Goal: Check status: Check status

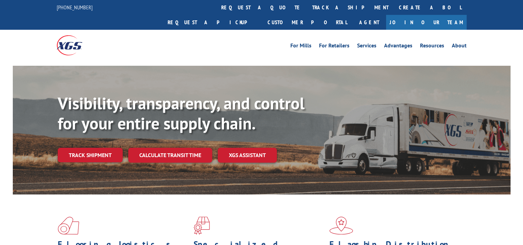
scroll to position [54, 0]
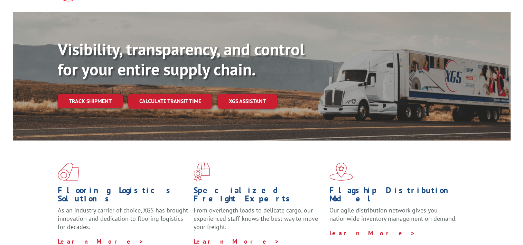
click at [120, 97] on div "Visibility, transparency, and control for your entire supply chain. Track shipm…" at bounding box center [284, 87] width 453 height 96
click at [50, 82] on div "Visibility, transparency, and control for your entire supply chain. Track shipm…" at bounding box center [262, 83] width 498 height 142
click at [112, 94] on link "Track shipment" at bounding box center [90, 101] width 65 height 15
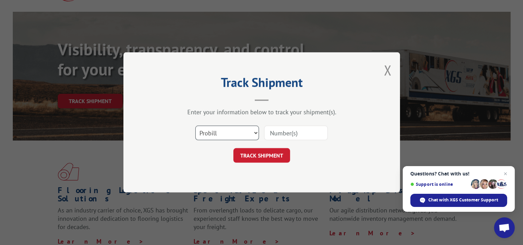
click at [241, 134] on select "Select category... Probill BOL PO" at bounding box center [227, 133] width 64 height 15
click at [235, 134] on select "Select category... Probill BOL PO" at bounding box center [227, 133] width 64 height 15
select select "bol"
click at [195, 126] on select "Select category... Probill BOL PO" at bounding box center [227, 133] width 64 height 15
click at [294, 131] on input at bounding box center [296, 133] width 64 height 15
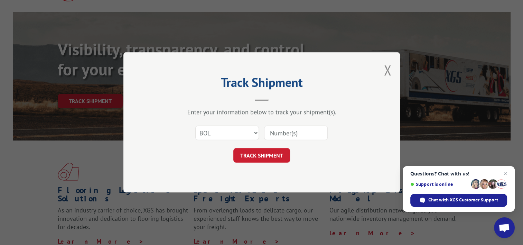
paste input "1703560604"
type input "1703560604"
click at [280, 153] on button "TRACK SHIPMENT" at bounding box center [261, 155] width 57 height 15
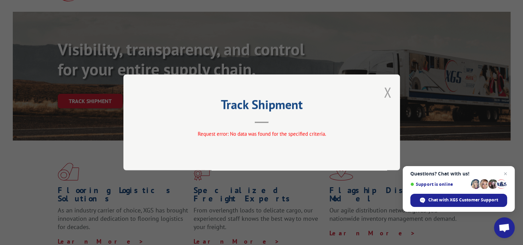
click at [385, 93] on button "Close modal" at bounding box center [388, 92] width 8 height 18
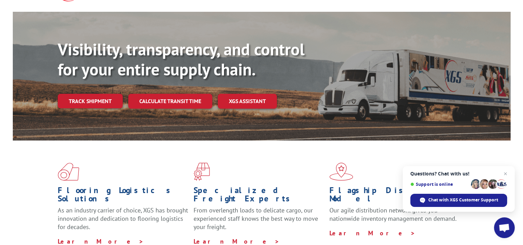
click at [123, 94] on div "Track shipment" at bounding box center [93, 101] width 70 height 15
click at [106, 94] on link "Track shipment" at bounding box center [90, 101] width 65 height 15
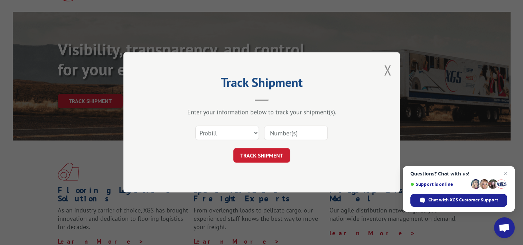
click at [292, 133] on input at bounding box center [296, 133] width 64 height 15
paste input "1703560604"
type input "1703560604"
click at [264, 153] on button "TRACK SHIPMENT" at bounding box center [261, 155] width 57 height 15
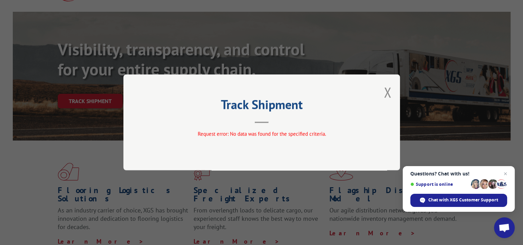
click at [373, 96] on div "Track Shipment Request error: No data was found for the specified criteria." at bounding box center [261, 122] width 276 height 96
click at [386, 92] on button "Close modal" at bounding box center [388, 92] width 8 height 18
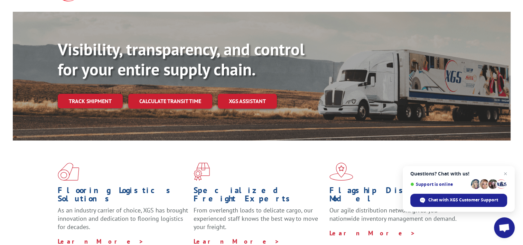
click at [92, 94] on link "Track shipment" at bounding box center [90, 101] width 65 height 15
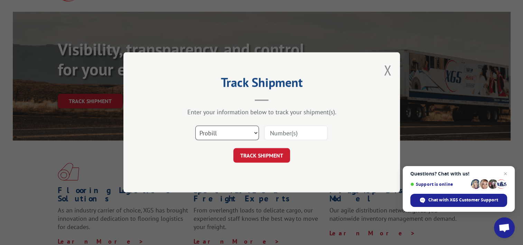
click at [235, 131] on select "Select category... Probill BOL PO" at bounding box center [227, 133] width 64 height 15
select select "bol"
click at [195, 126] on select "Select category... Probill BOL PO" at bounding box center [227, 133] width 64 height 15
click at [274, 132] on input at bounding box center [296, 133] width 64 height 15
paste input "529637879"
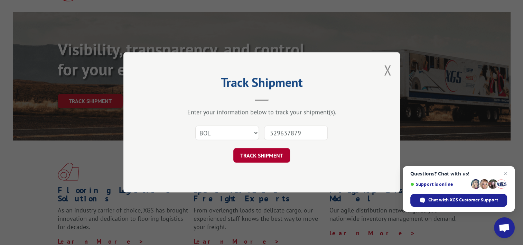
type input "529637879"
click at [261, 160] on button "TRACK SHIPMENT" at bounding box center [261, 155] width 57 height 15
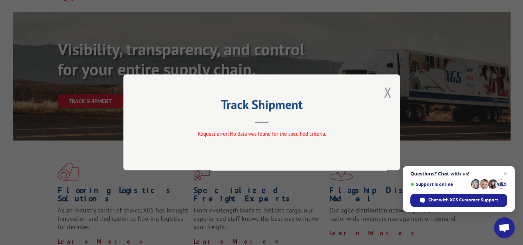
click at [380, 95] on div "Track Shipment Request error: No data was found for the specified criteria." at bounding box center [261, 122] width 276 height 96
click at [384, 93] on button "Close modal" at bounding box center [388, 92] width 8 height 18
